Goal: Information Seeking & Learning: Check status

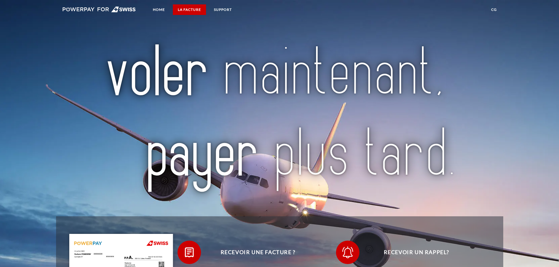
click at [189, 11] on link "LA FACTURE" at bounding box center [189, 9] width 33 height 11
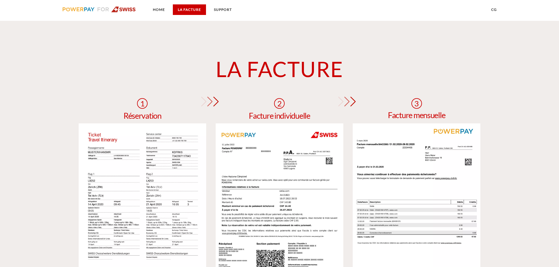
scroll to position [430, 0]
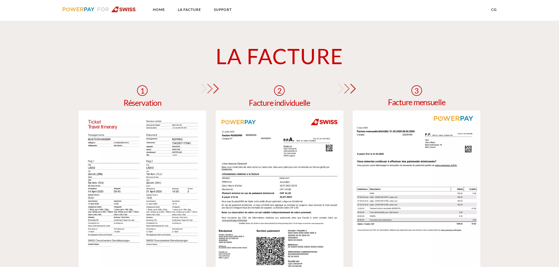
click at [177, 121] on img at bounding box center [143, 201] width 128 height 181
click at [177, 152] on img at bounding box center [143, 201] width 128 height 181
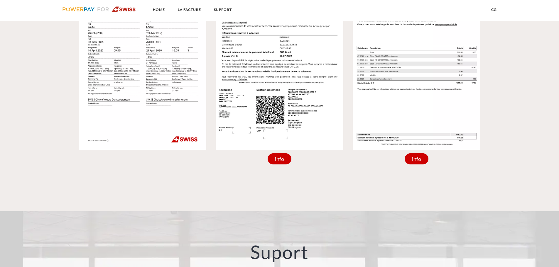
scroll to position [577, 0]
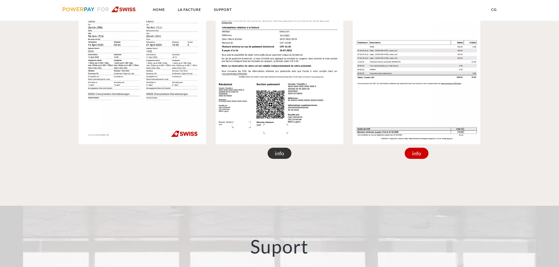
click at [283, 153] on div "info" at bounding box center [279, 153] width 24 height 11
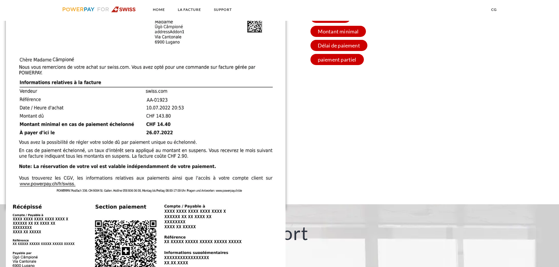
scroll to position [564, 0]
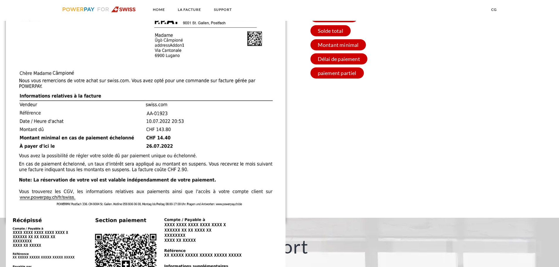
click at [346, 141] on div "2 Facture individuelle X Numéro de facture Numéro de facture et de compte. Lors…" at bounding box center [279, 84] width 559 height 267
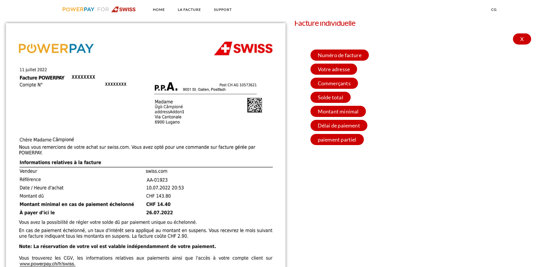
scroll to position [446, 0]
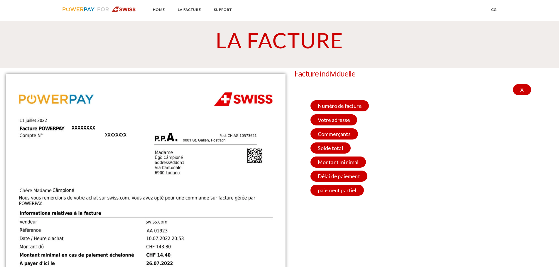
click at [523, 85] on div "2 Facture individuelle X Numéro de facture Numéro de facture et de compte. Lors…" at bounding box center [279, 201] width 559 height 267
click at [522, 90] on div "X" at bounding box center [522, 89] width 18 height 11
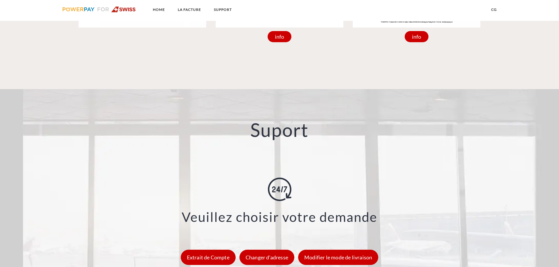
scroll to position [547, 0]
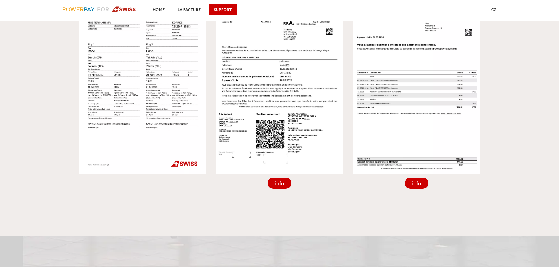
click at [221, 12] on link "SUPPORT" at bounding box center [223, 9] width 28 height 11
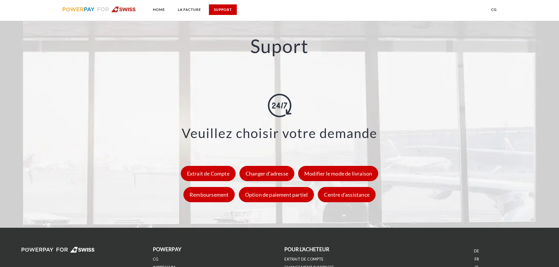
scroll to position [784, 0]
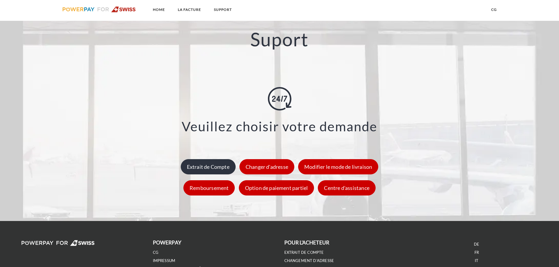
click at [219, 169] on div "Extrait de Compte" at bounding box center [208, 166] width 55 height 15
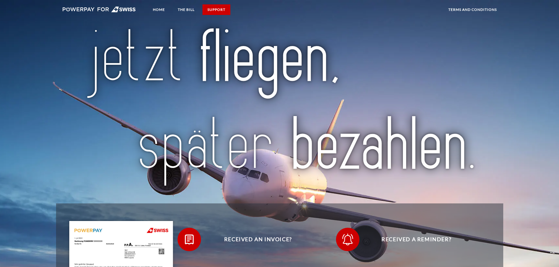
click at [229, 13] on link "SUPPORT" at bounding box center [216, 9] width 28 height 11
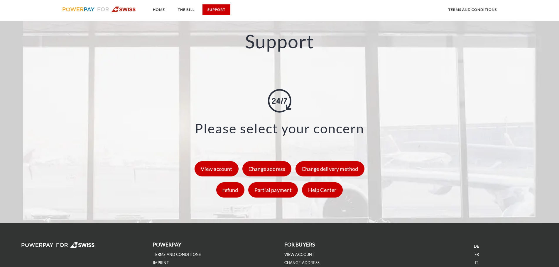
scroll to position [771, 0]
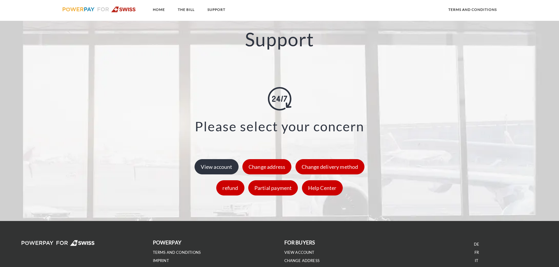
click at [229, 169] on font "View account" at bounding box center [216, 167] width 31 height 6
